Goal: Task Accomplishment & Management: Use online tool/utility

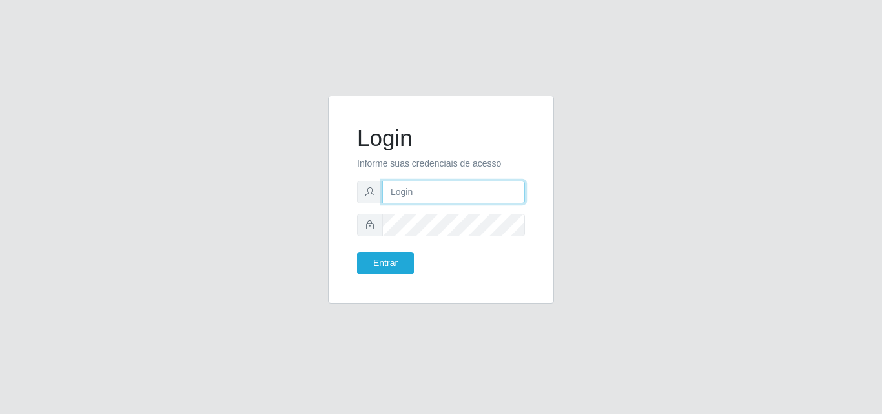
click at [475, 191] on input "text" at bounding box center [453, 192] width 143 height 23
type input "[PERSON_NAME]"
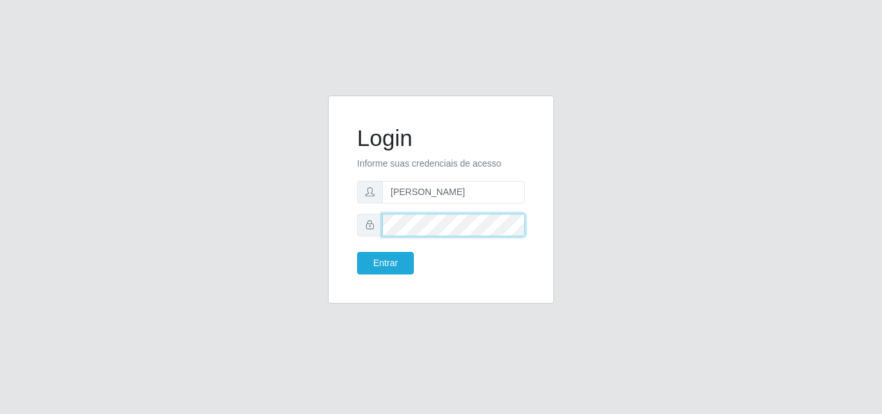
click at [357, 252] on button "Entrar" at bounding box center [385, 263] width 57 height 23
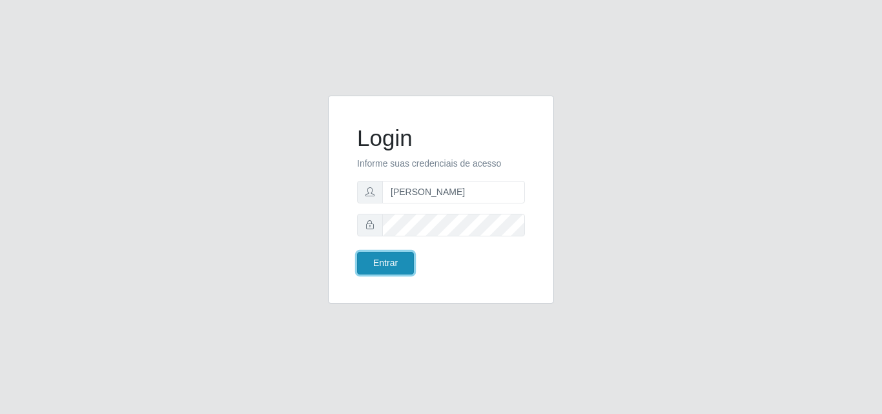
click at [391, 265] on button "Entrar" at bounding box center [385, 263] width 57 height 23
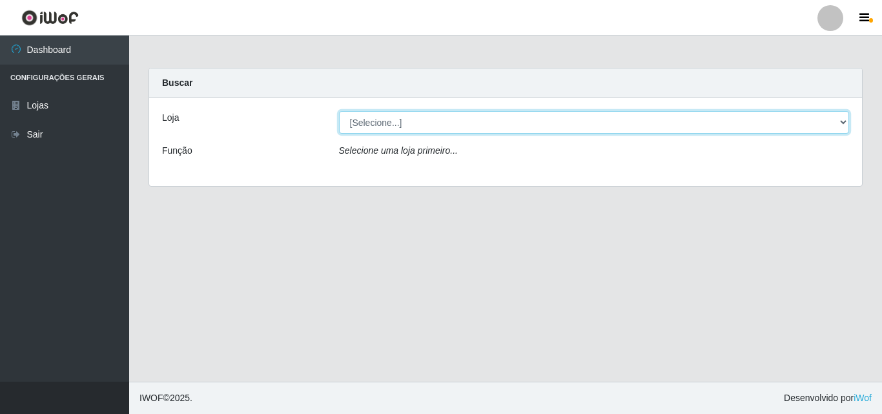
click at [416, 123] on select "[Selecione...] Bemais Supermercados - [GEOGRAPHIC_DATA]" at bounding box center [594, 122] width 511 height 23
select select "249"
click at [339, 111] on select "[Selecione...] Bemais Supermercados - [GEOGRAPHIC_DATA]" at bounding box center [594, 122] width 511 height 23
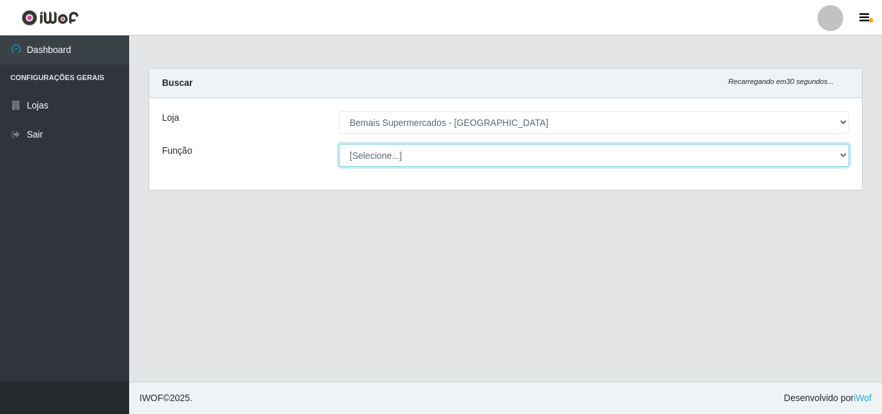
click at [430, 152] on select "[Selecione...] ASG ASG + ASG ++ Auxiliar de Depósito Auxiliar de Depósito + Aux…" at bounding box center [594, 155] width 511 height 23
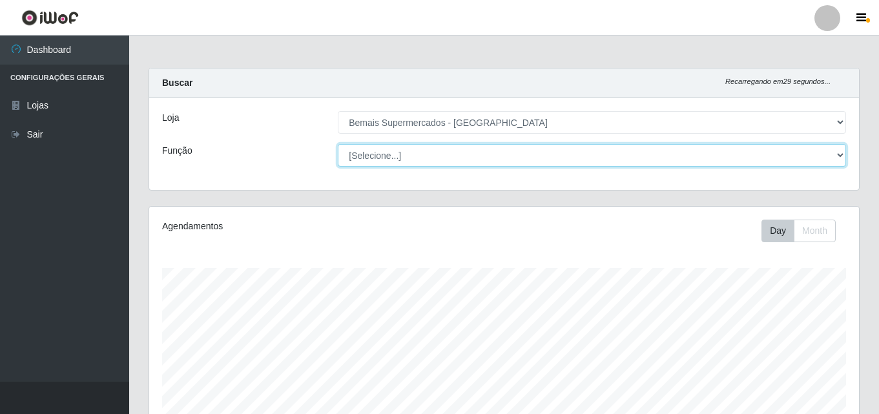
scroll to position [268, 709]
select select "116"
click at [338, 144] on select "[Selecione...] ASG ASG + ASG ++ Auxiliar de Depósito Auxiliar de Depósito + Aux…" at bounding box center [592, 155] width 508 height 23
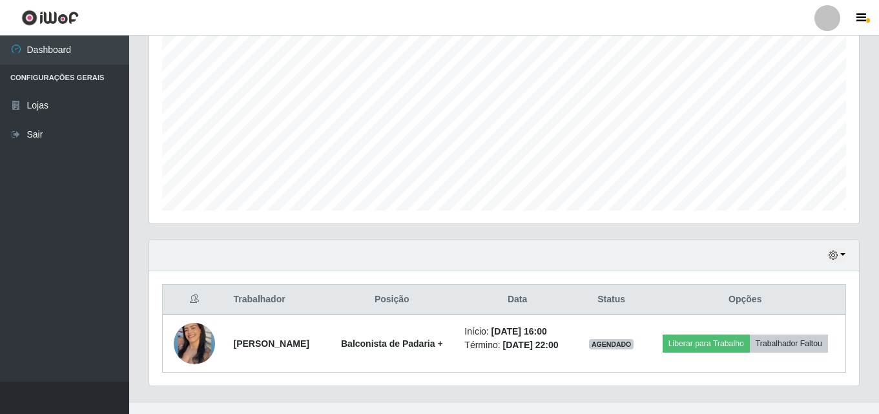
scroll to position [281, 0]
